Goal: Find specific page/section: Find specific page/section

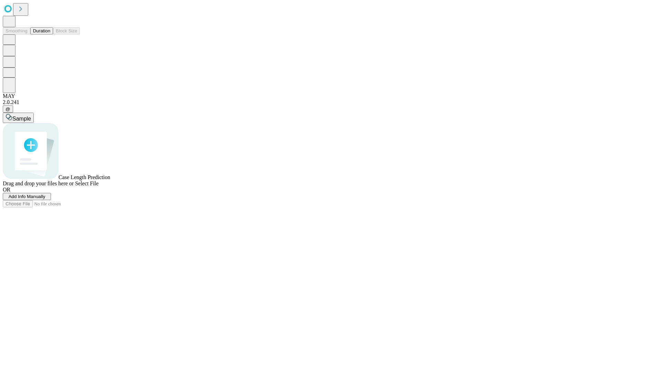
click at [50, 34] on button "Duration" at bounding box center [41, 30] width 23 height 7
click at [98, 186] on span "Select File" at bounding box center [86, 183] width 23 height 6
